Goal: Information Seeking & Learning: Find specific page/section

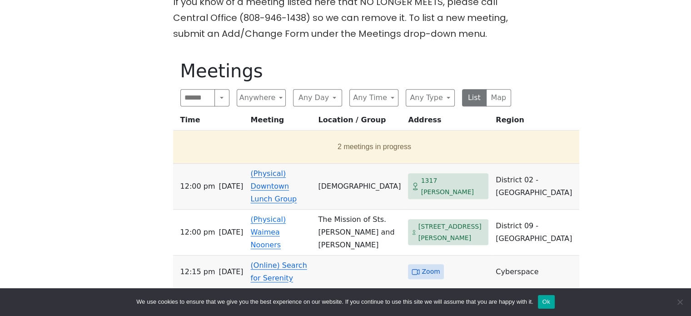
scroll to position [409, 0]
click at [263, 260] on link "(Online) Search for Serenity" at bounding box center [279, 270] width 56 height 21
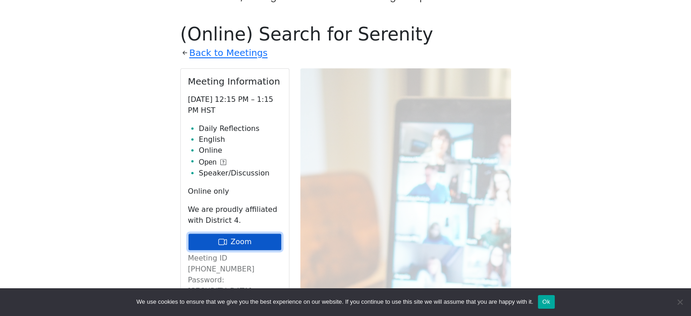
click at [240, 233] on link "Zoom" at bounding box center [235, 241] width 94 height 17
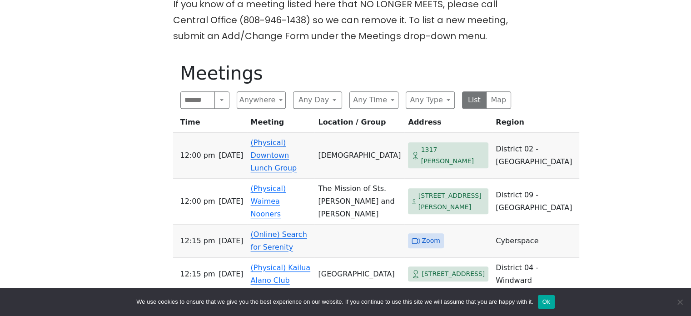
scroll to position [409, 0]
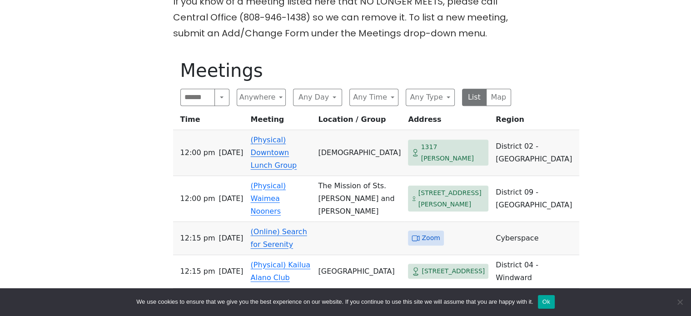
click at [260, 227] on link "(Online) Search for Serenity" at bounding box center [279, 237] width 56 height 21
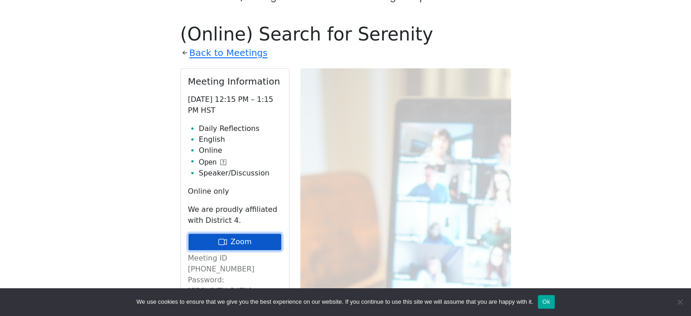
click at [243, 233] on link "Zoom" at bounding box center [235, 241] width 94 height 17
